Goal: Share content

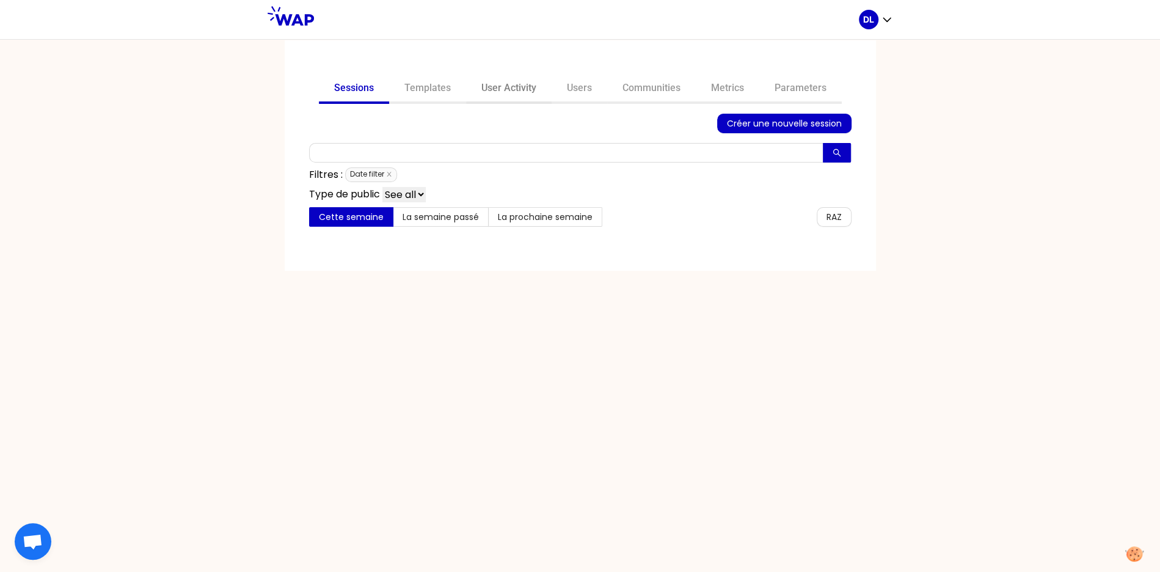
click at [503, 84] on link "User Activity" at bounding box center [509, 89] width 86 height 29
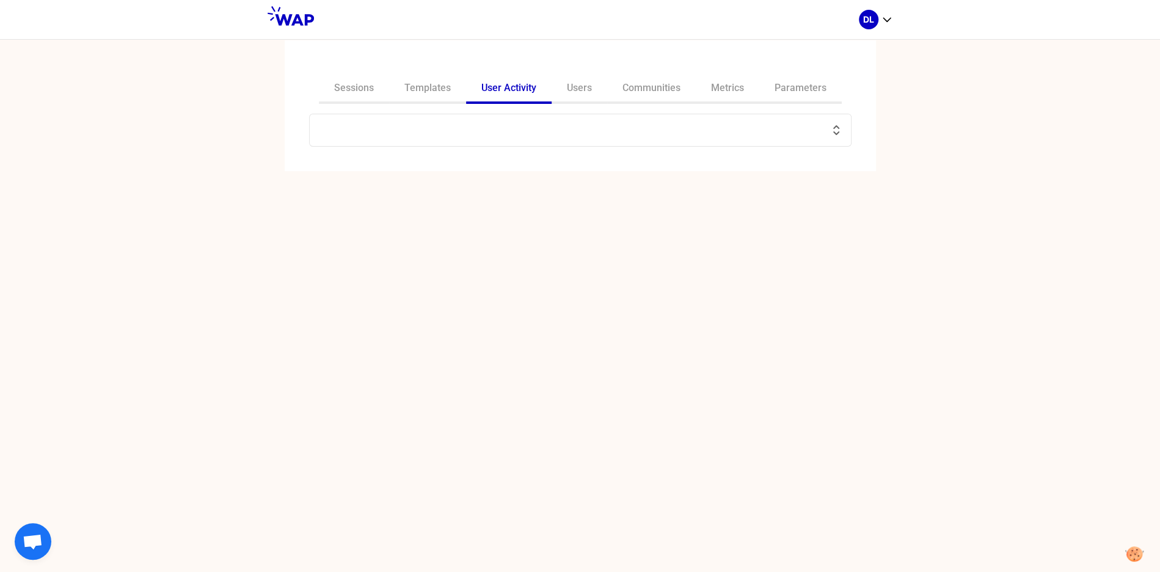
click at [437, 133] on input "text" at bounding box center [573, 130] width 512 height 17
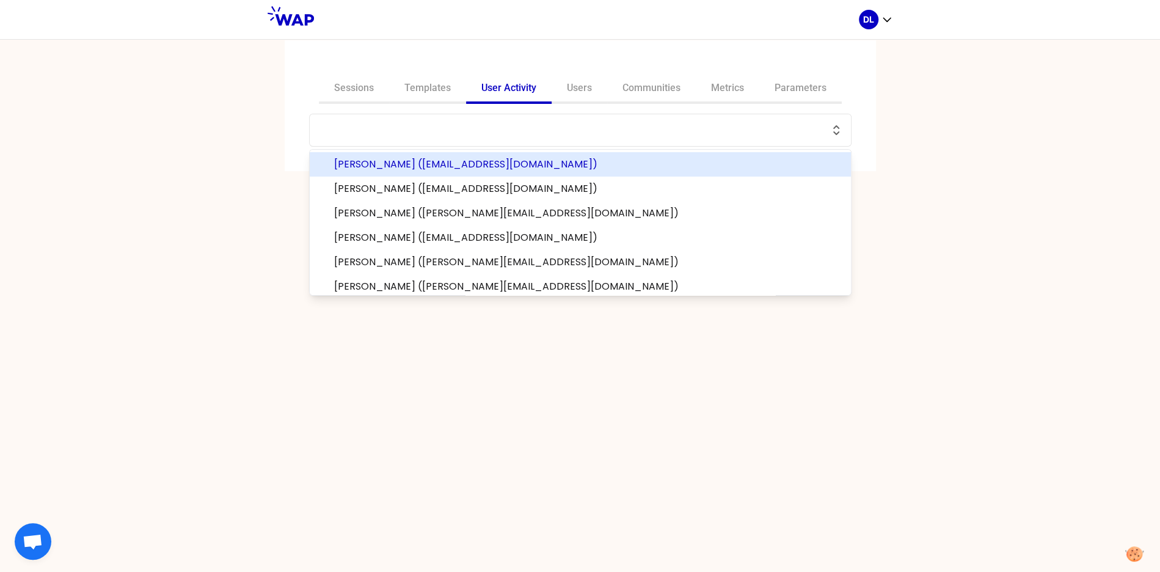
paste input "Leader, [PERSON_NAME] <[PERSON_NAME][EMAIL_ADDRESS][DOMAIN_NAME]>"
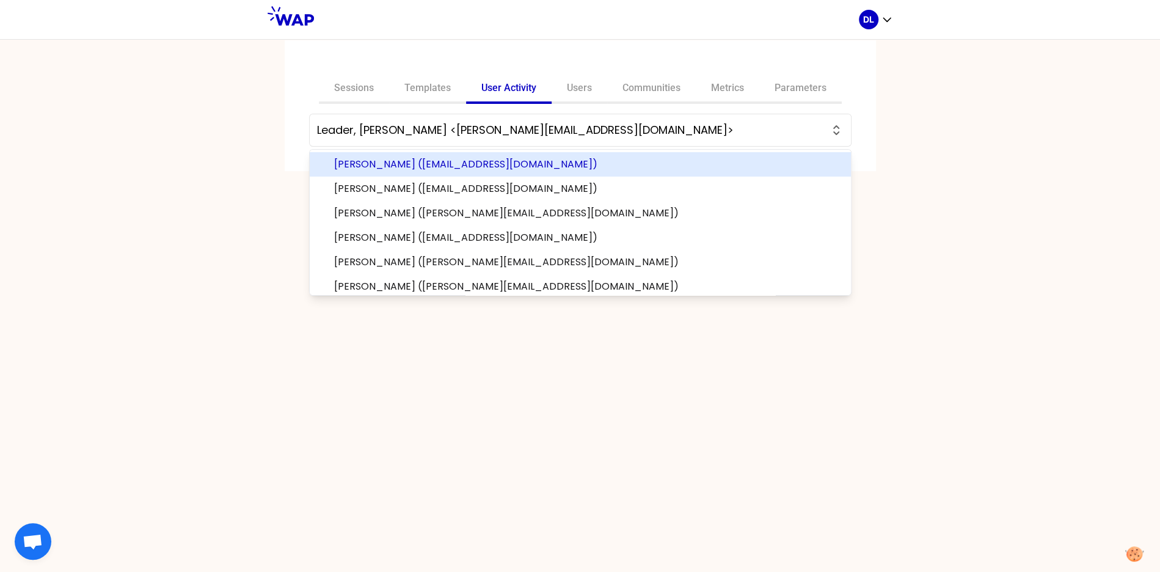
paste input "Leader, [PERSON_NAME] <[PERSON_NAME][EMAIL_ADDRESS][DOMAIN_NAME]>"
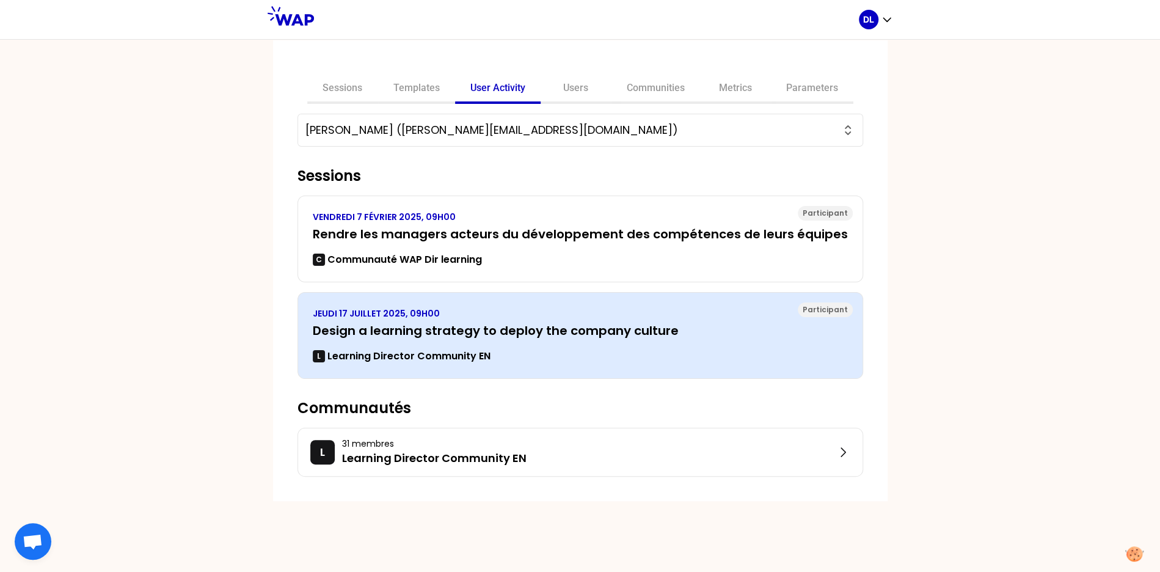
type input "[PERSON_NAME] ([PERSON_NAME][EMAIL_ADDRESS][DOMAIN_NAME])"
click at [485, 323] on h3 "Design a learning strategy to deploy the company culture" at bounding box center [580, 330] width 535 height 17
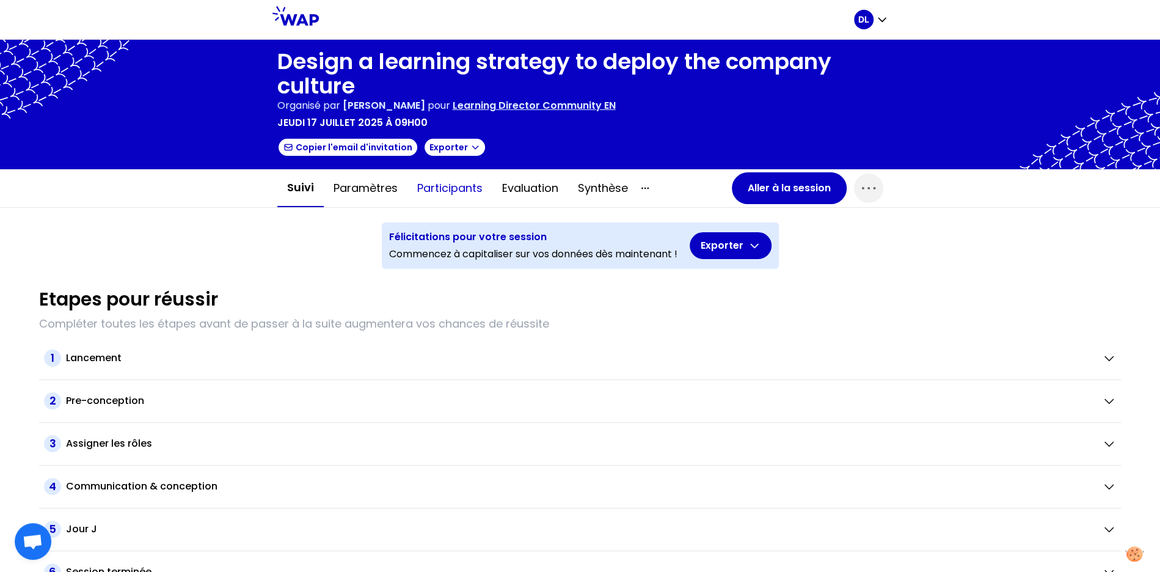
click at [447, 195] on button "Participants" at bounding box center [449, 188] width 85 height 37
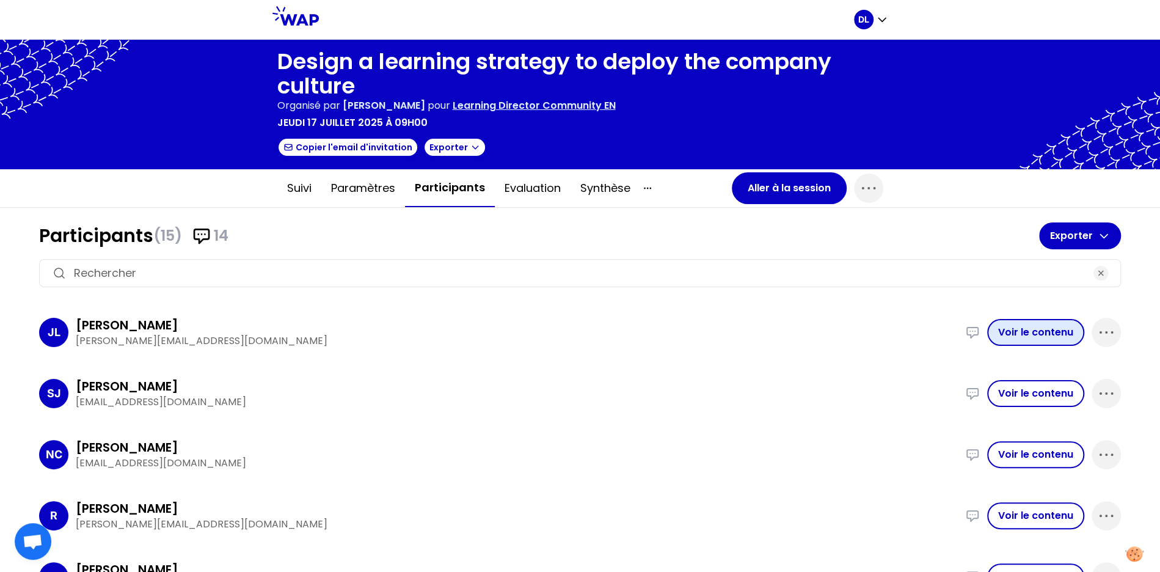
click at [1025, 333] on button "Voir le contenu" at bounding box center [1035, 332] width 97 height 27
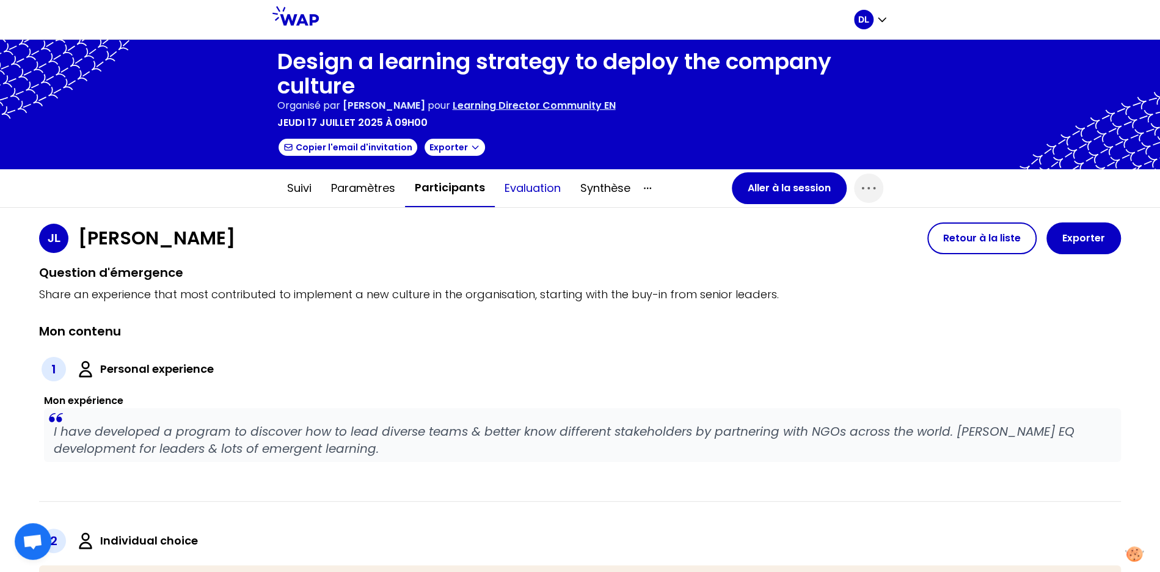
click at [528, 188] on button "Evaluation" at bounding box center [533, 188] width 76 height 37
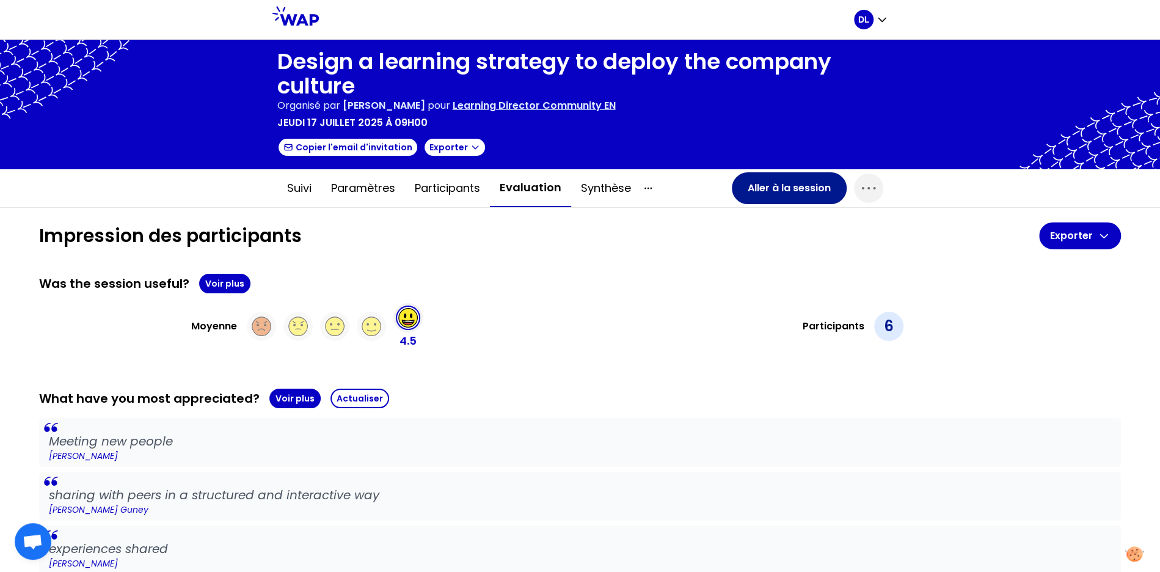
click at [772, 187] on button "Aller à la session" at bounding box center [789, 188] width 115 height 32
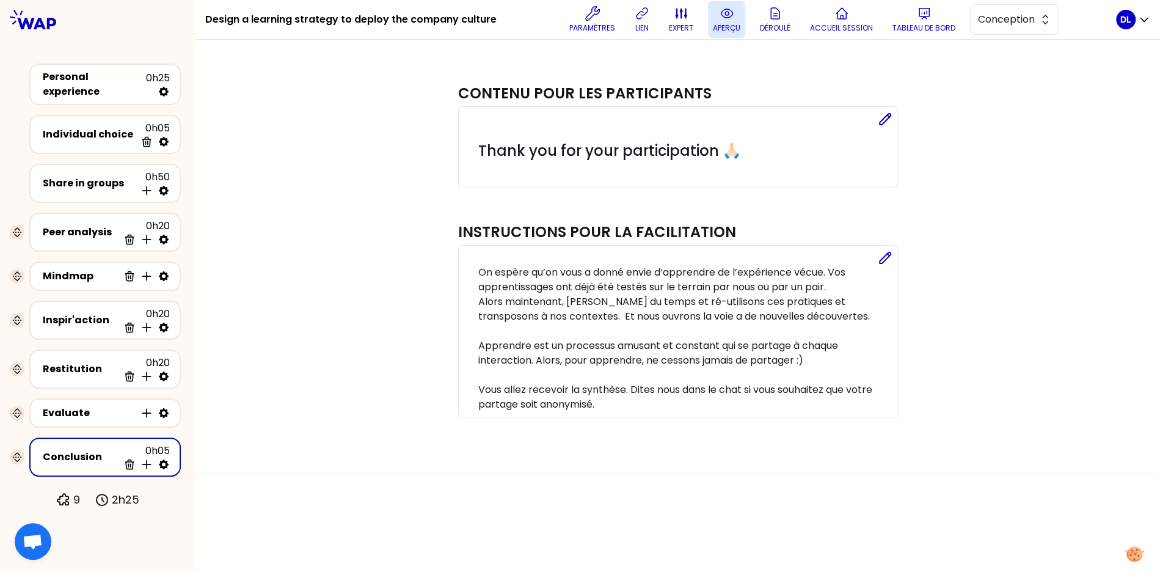
click at [723, 27] on p "aperçu" at bounding box center [726, 28] width 27 height 10
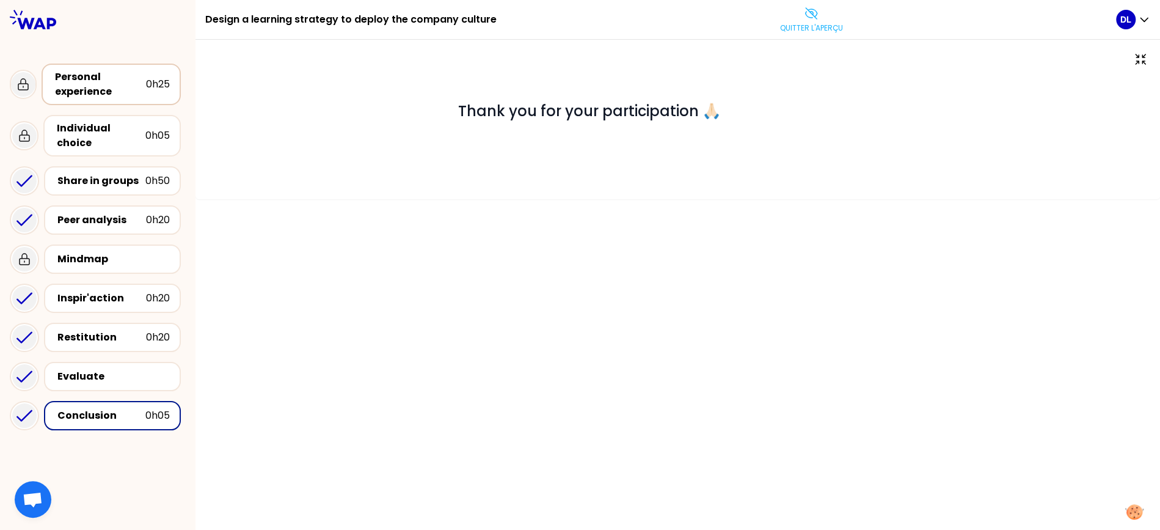
click at [151, 79] on div "0h25" at bounding box center [158, 84] width 24 height 15
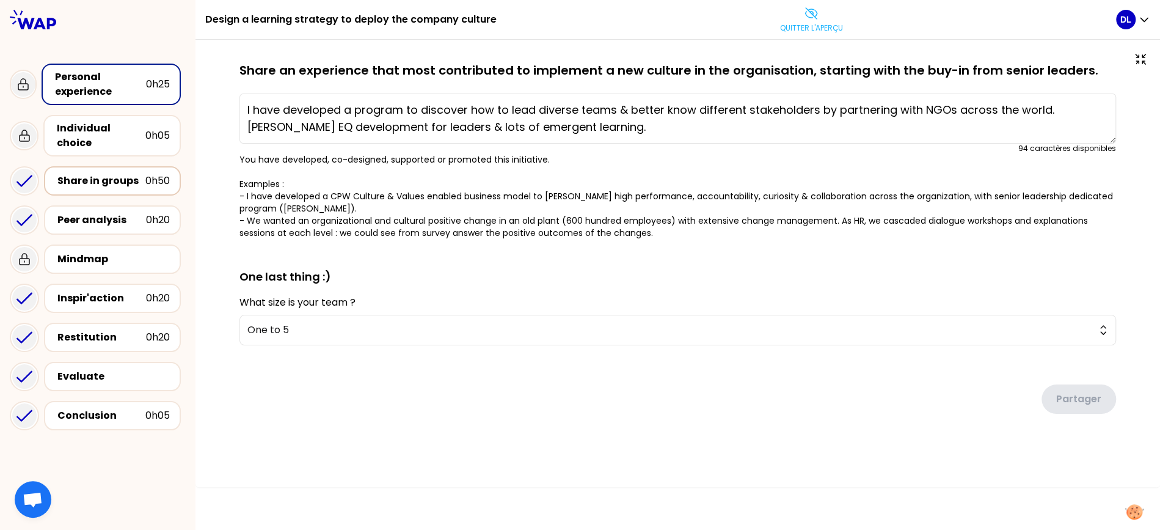
click at [129, 173] on div "Share in groups" at bounding box center [101, 180] width 88 height 15
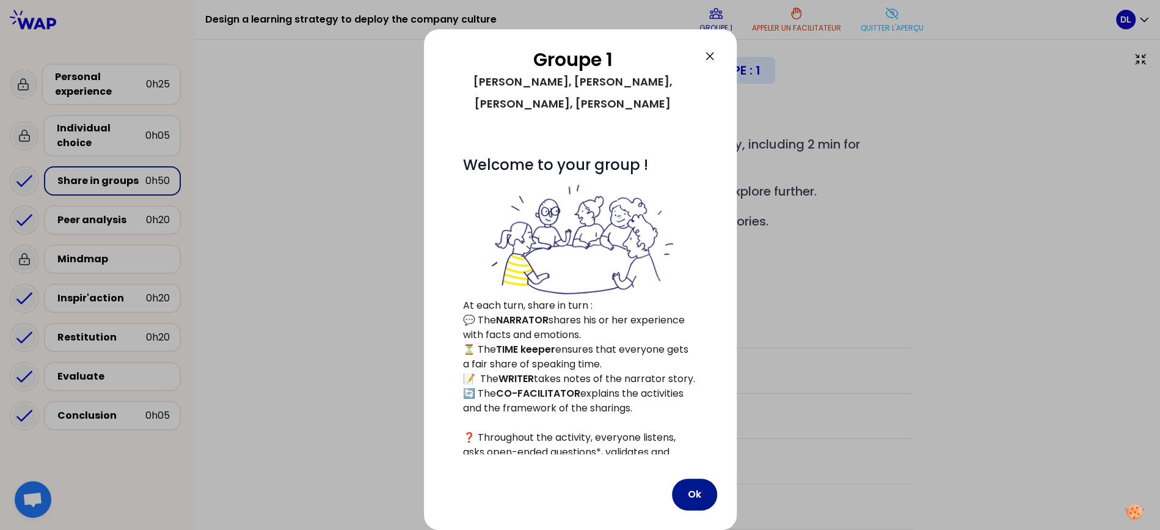
click at [688, 491] on button "Ok" at bounding box center [694, 494] width 45 height 32
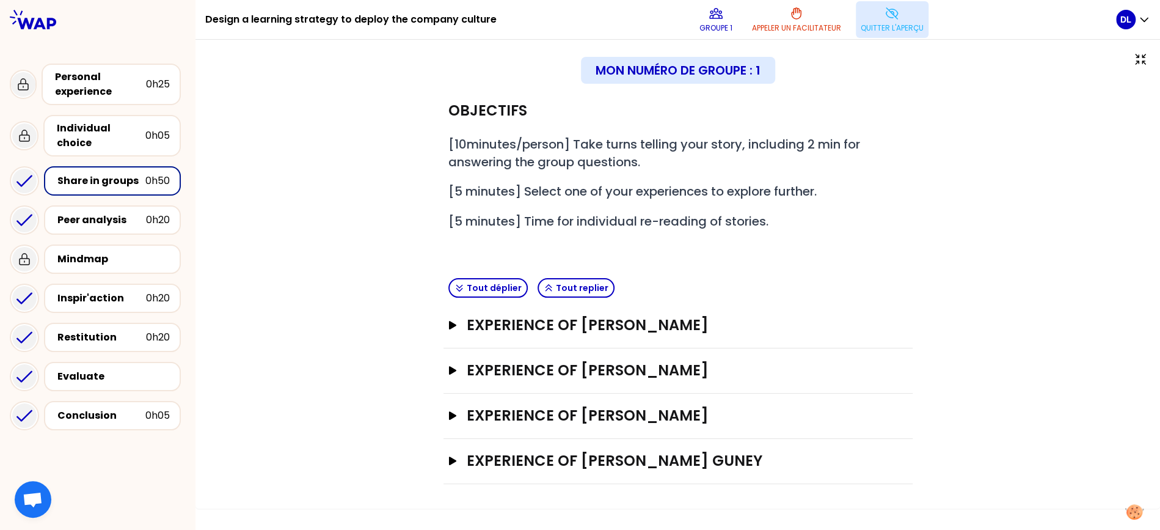
click at [881, 15] on button "Quitter l'aperçu" at bounding box center [892, 19] width 73 height 37
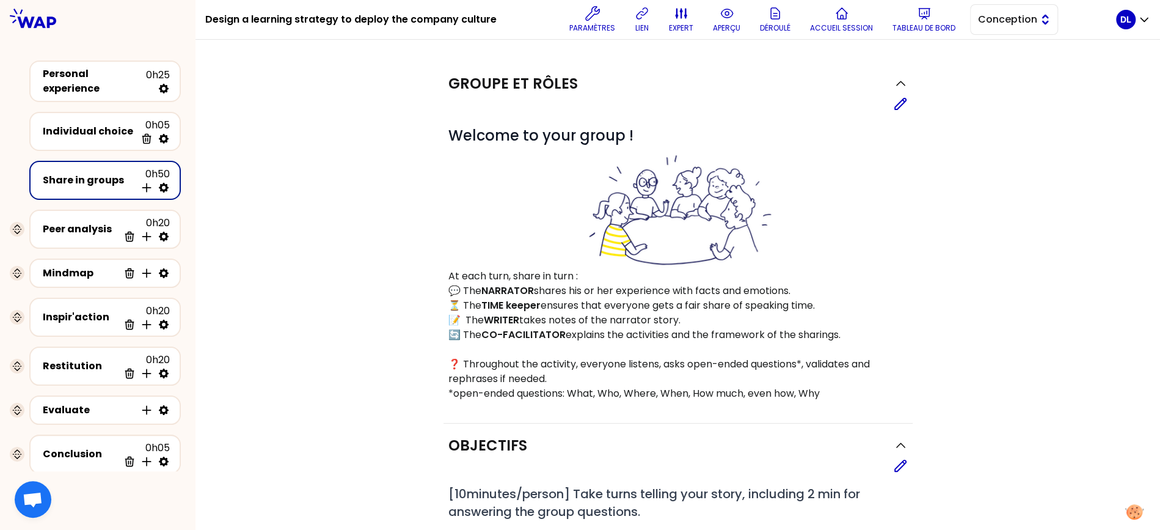
click at [1026, 26] on span "Conception" at bounding box center [1005, 19] width 55 height 15
click at [1021, 69] on span "Facilitation" at bounding box center [1021, 69] width 53 height 15
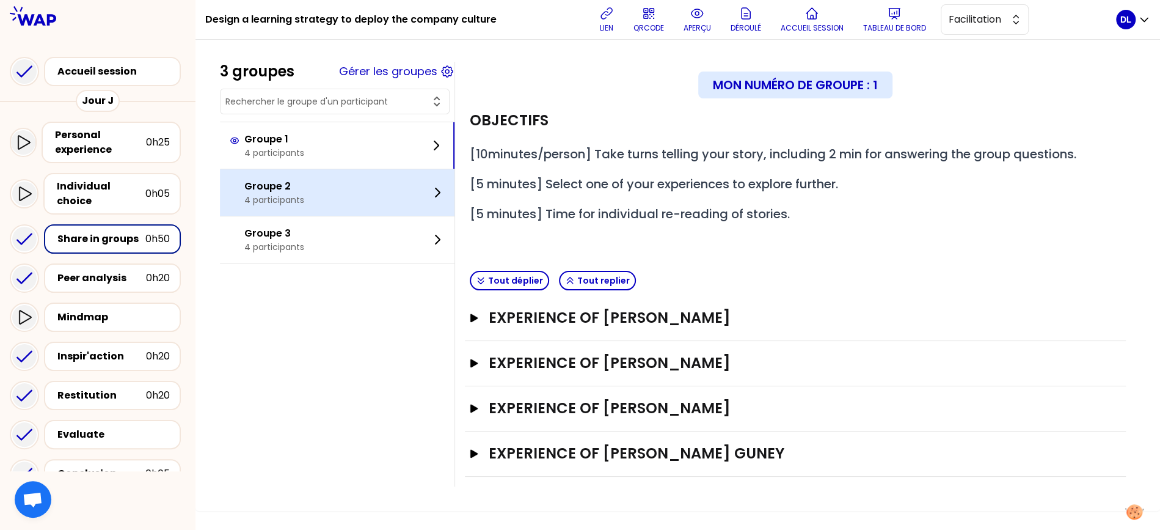
click at [345, 186] on div "Groupe 2 4 participants" at bounding box center [337, 192] width 235 height 46
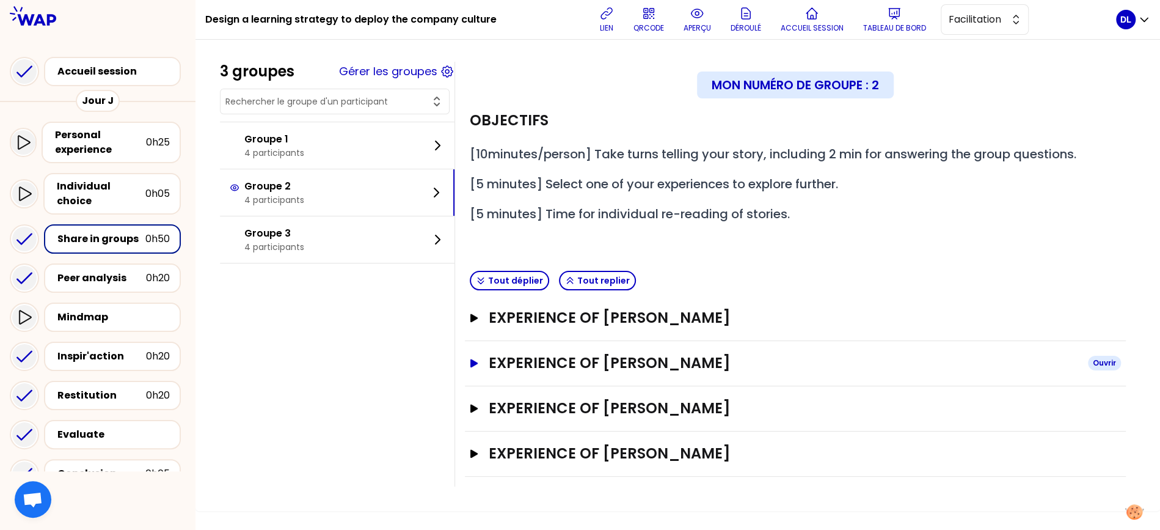
click at [474, 362] on icon "button" at bounding box center [474, 363] width 10 height 9
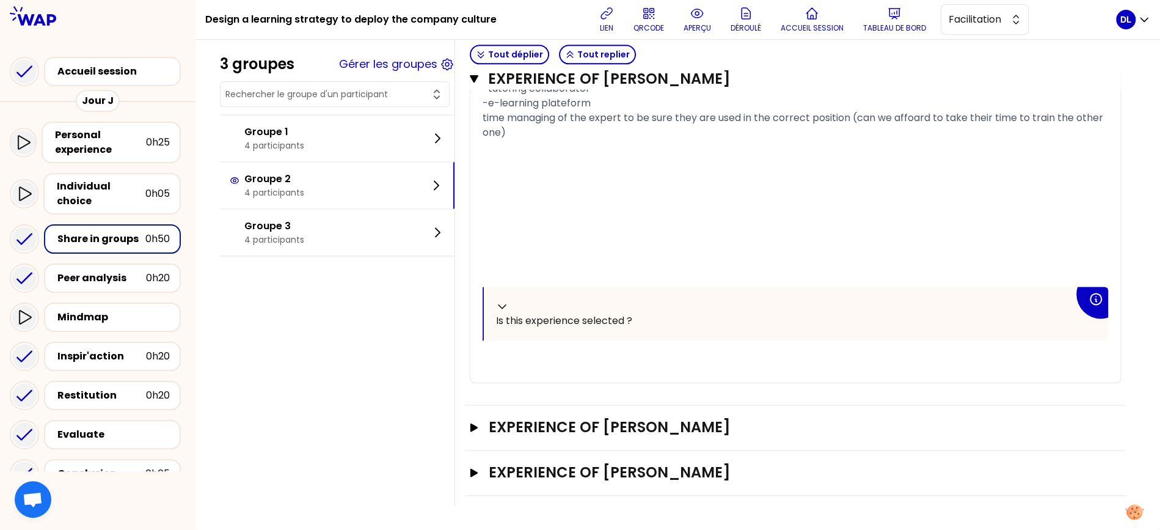
scroll to position [1275, 0]
click at [475, 428] on icon "button" at bounding box center [474, 427] width 8 height 9
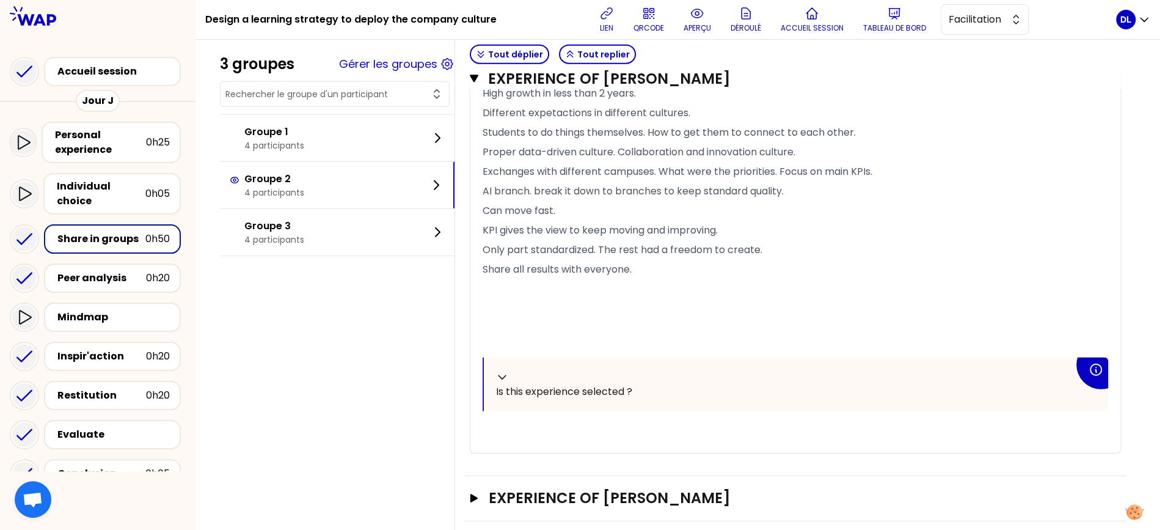
scroll to position [2330, 0]
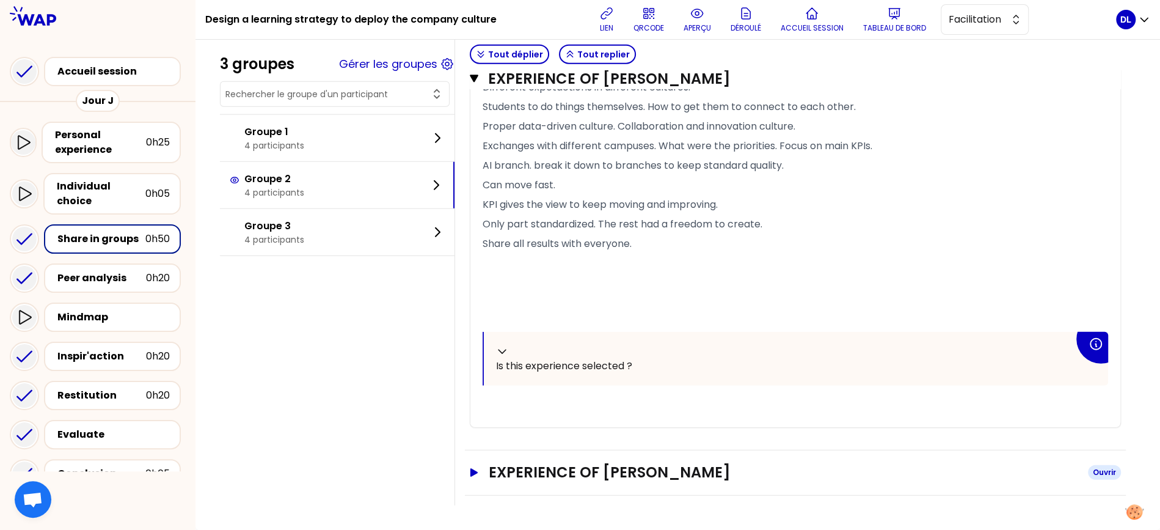
click at [472, 471] on icon "button" at bounding box center [474, 472] width 8 height 9
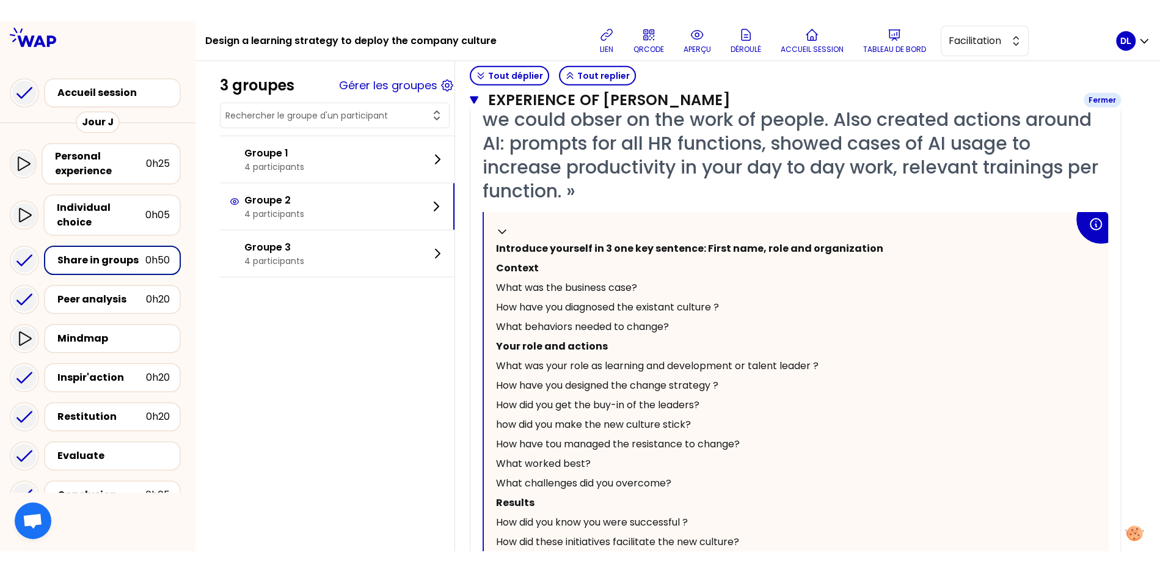
scroll to position [2727, 0]
